Goal: Task Accomplishment & Management: Manage account settings

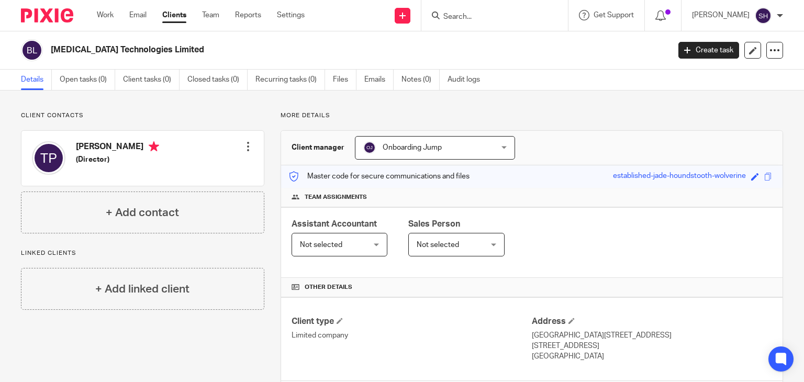
click at [473, 18] on input "Search" at bounding box center [489, 17] width 94 height 9
click at [471, 17] on input "Search" at bounding box center [489, 17] width 94 height 9
type input "bondaval"
click at [512, 36] on link at bounding box center [505, 41] width 130 height 16
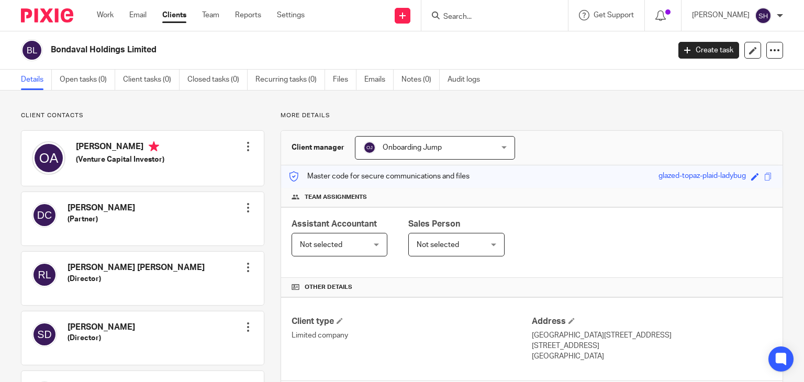
click at [482, 23] on div at bounding box center [494, 15] width 146 height 31
click at [475, 15] on input "Search" at bounding box center [489, 17] width 94 height 9
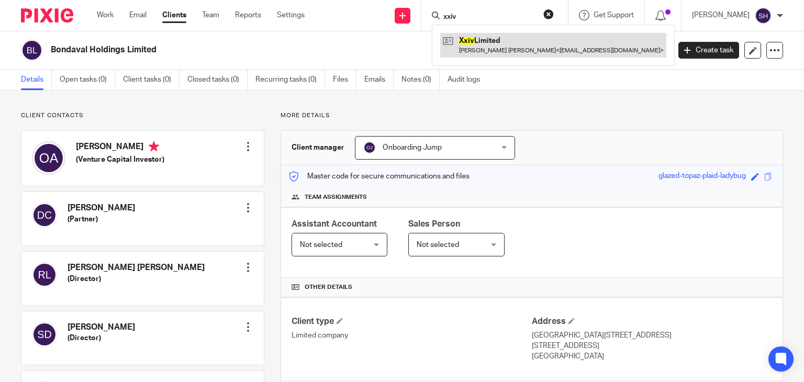
type input "xxiv"
click at [478, 40] on link at bounding box center [553, 45] width 226 height 24
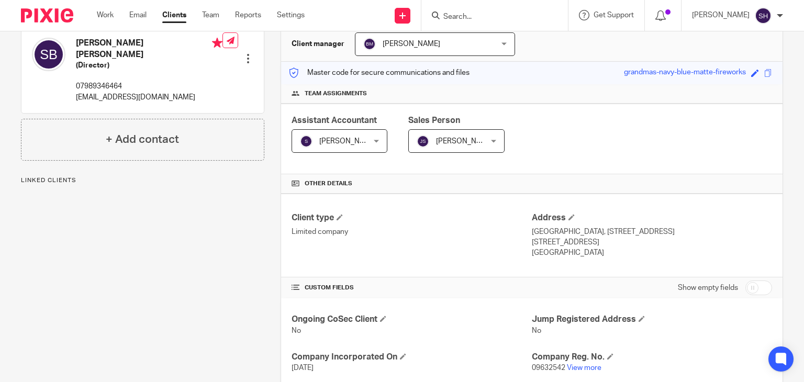
scroll to position [319, 0]
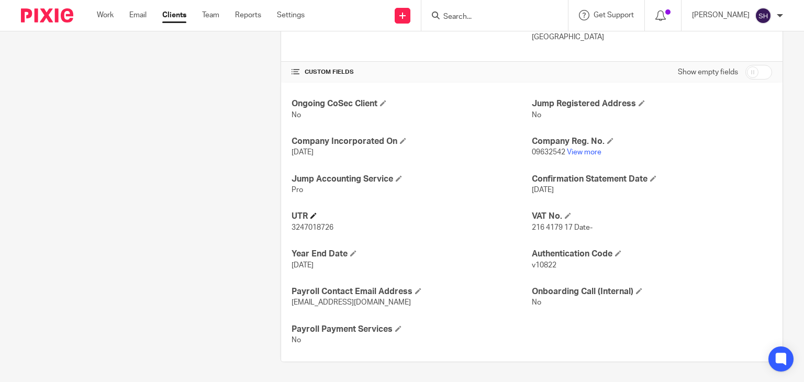
click at [315, 211] on h4 "UTR" at bounding box center [411, 216] width 240 height 11
click at [312, 216] on span at bounding box center [313, 215] width 6 height 6
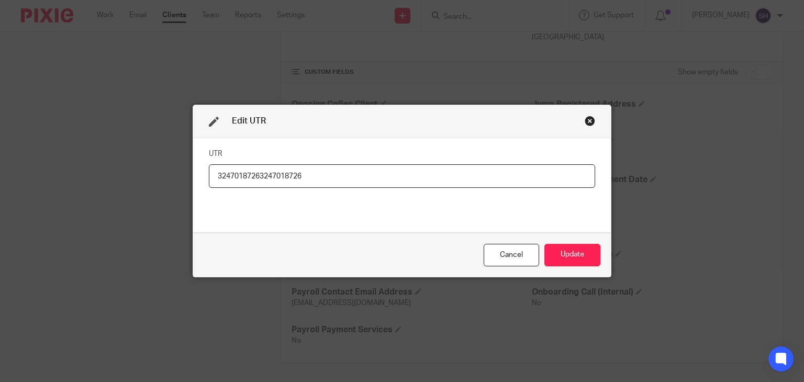
drag, startPoint x: 257, startPoint y: 174, endPoint x: 156, endPoint y: 166, distance: 101.3
click at [156, 166] on div "Edit UTR UTR 32470187263247018726 Cancel Update" at bounding box center [402, 191] width 804 height 382
paste input "741"
click at [229, 174] on input "324 741 8726" at bounding box center [402, 176] width 386 height 24
click at [241, 172] on input "324741 8726" at bounding box center [402, 176] width 386 height 24
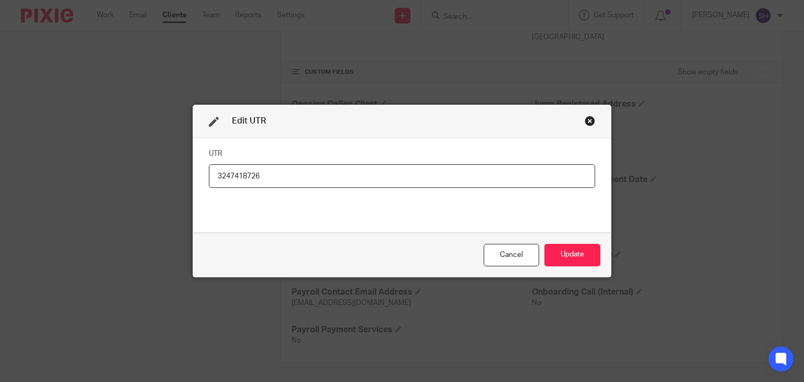
click at [275, 172] on input "3247418726" at bounding box center [402, 176] width 386 height 24
type input "3247418726"
drag, startPoint x: 592, startPoint y: 256, endPoint x: 632, endPoint y: 257, distance: 40.3
click at [591, 256] on button "Update" at bounding box center [572, 255] width 56 height 22
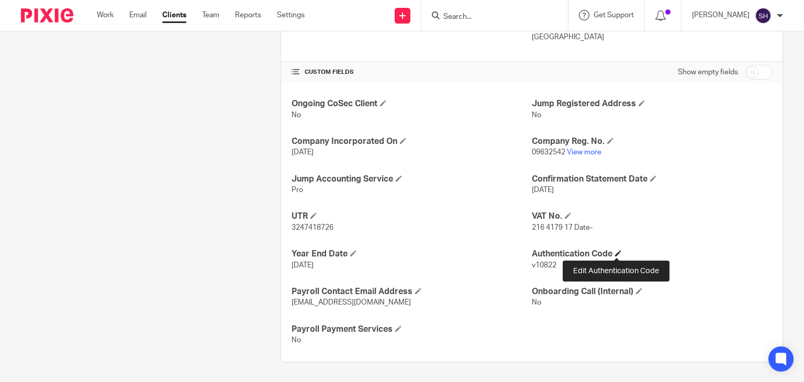
click at [616, 250] on span at bounding box center [618, 253] width 6 height 6
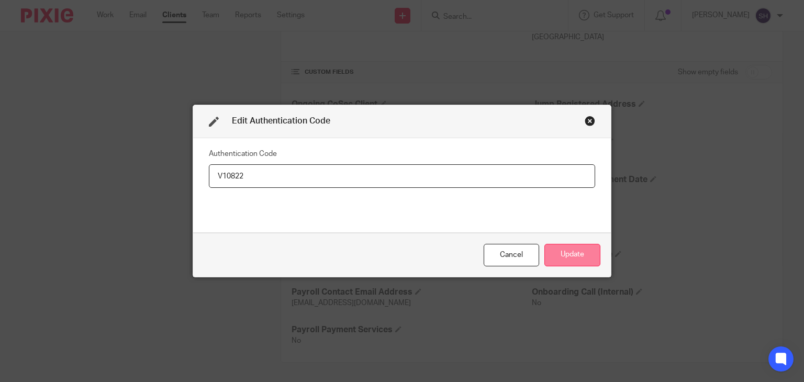
type input "V10822"
click at [582, 252] on button "Update" at bounding box center [572, 255] width 56 height 22
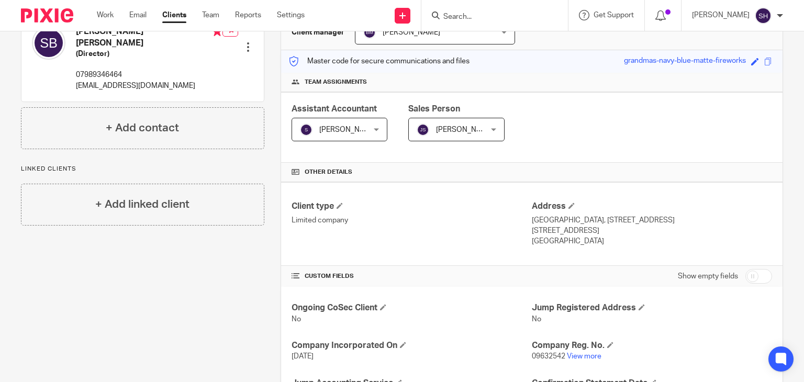
scroll to position [105, 0]
